Goal: Information Seeking & Learning: Find specific fact

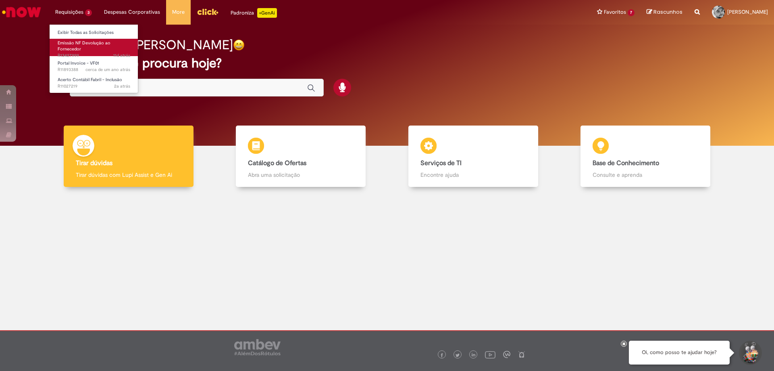
click at [71, 48] on span "Emissão NF Devolução ao Fornecedor" at bounding box center [84, 46] width 53 height 13
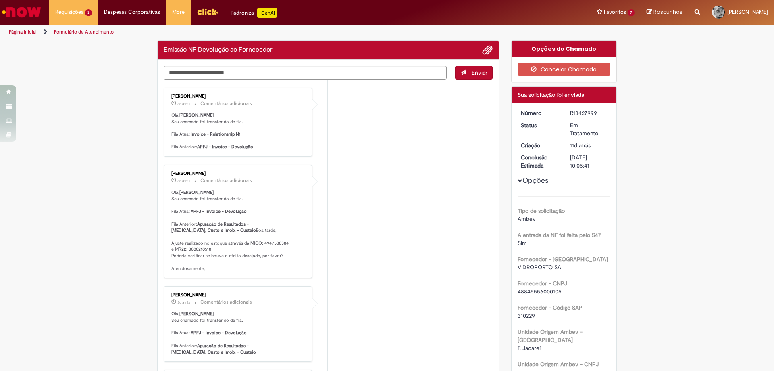
click at [402, 278] on li "[PERSON_NAME] 3d atrás 3 dias atrás Comentários adicionais [PERSON_NAME] , Seu …" at bounding box center [328, 221] width 329 height 113
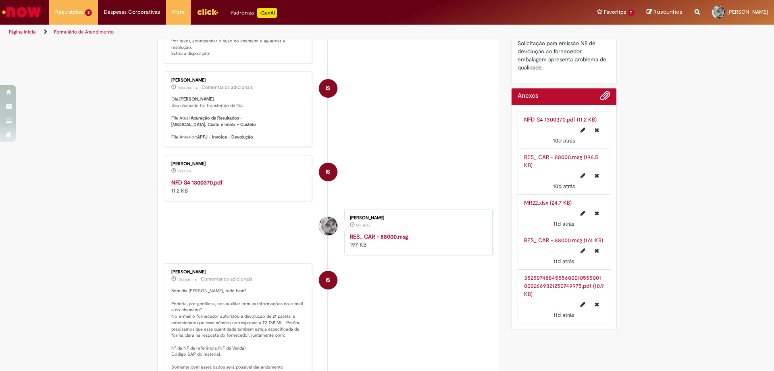
scroll to position [651, 0]
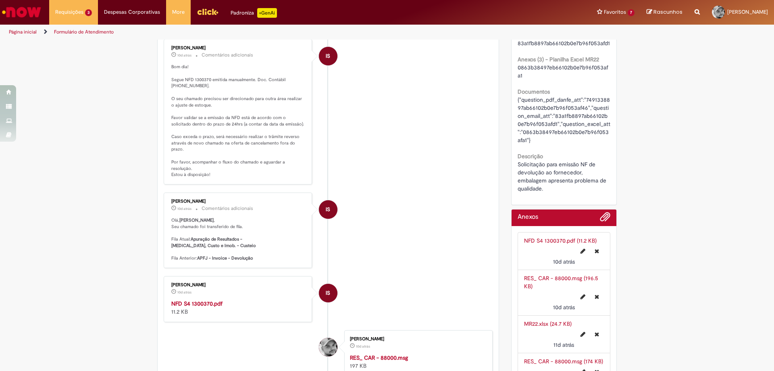
click at [177, 97] on p "Bom dia! Segue NFD 1300370 emitida manualmente. Doc. Contábil [PHONE_NUMBER]. O…" at bounding box center [238, 121] width 134 height 114
copy p "1700002129"
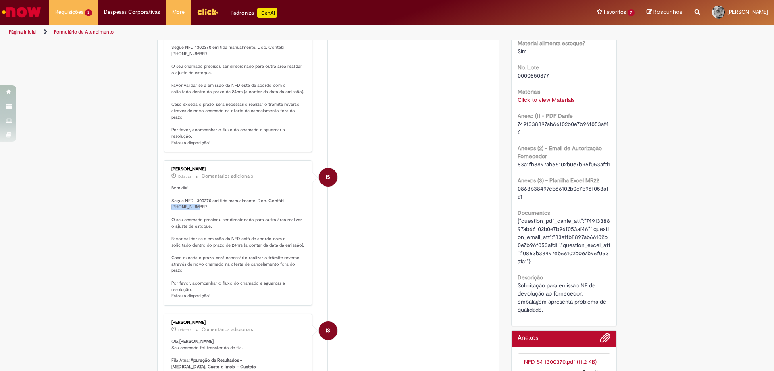
scroll to position [329, 0]
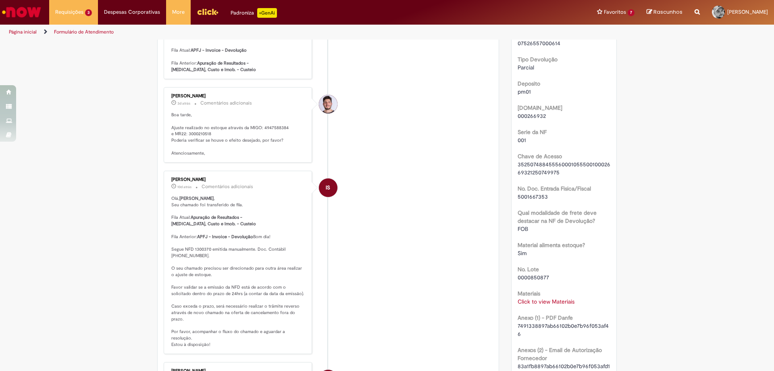
click at [180, 148] on p "Boa tarde, Ajuste realizado no estoque através da MIGO: 4947588384 e MR22: 3000…" at bounding box center [238, 134] width 134 height 44
click at [275, 141] on p "Boa tarde, Ajuste realizado no estoque através da MIGO: 4947588384 e MR22: 3000…" at bounding box center [238, 134] width 134 height 44
copy p "4947588384"
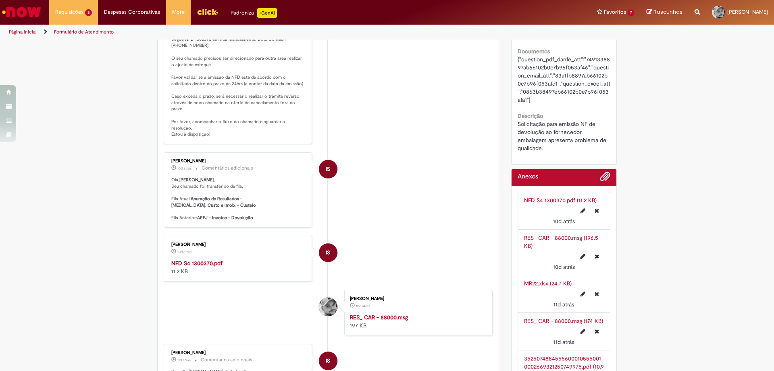
scroll to position [732, 0]
